Goal: Find specific page/section: Find specific page/section

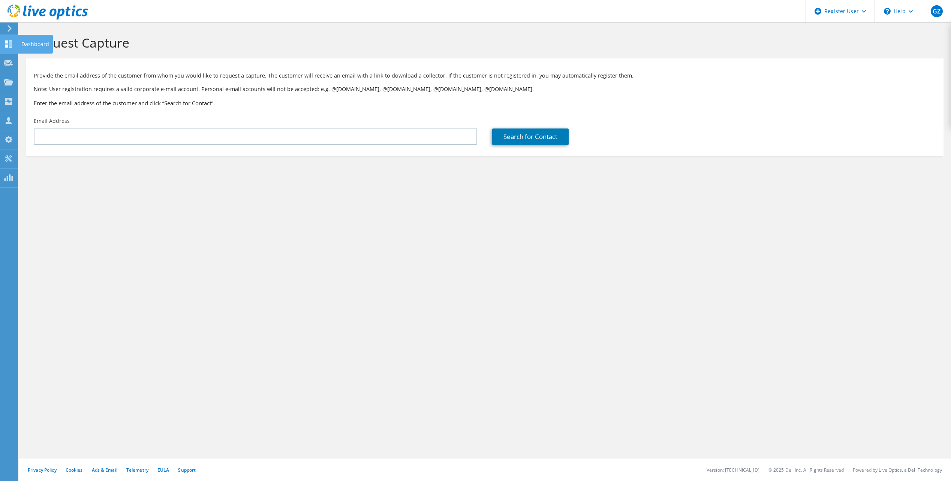
click at [7, 49] on div at bounding box center [8, 45] width 9 height 8
